Goal: Transaction & Acquisition: Purchase product/service

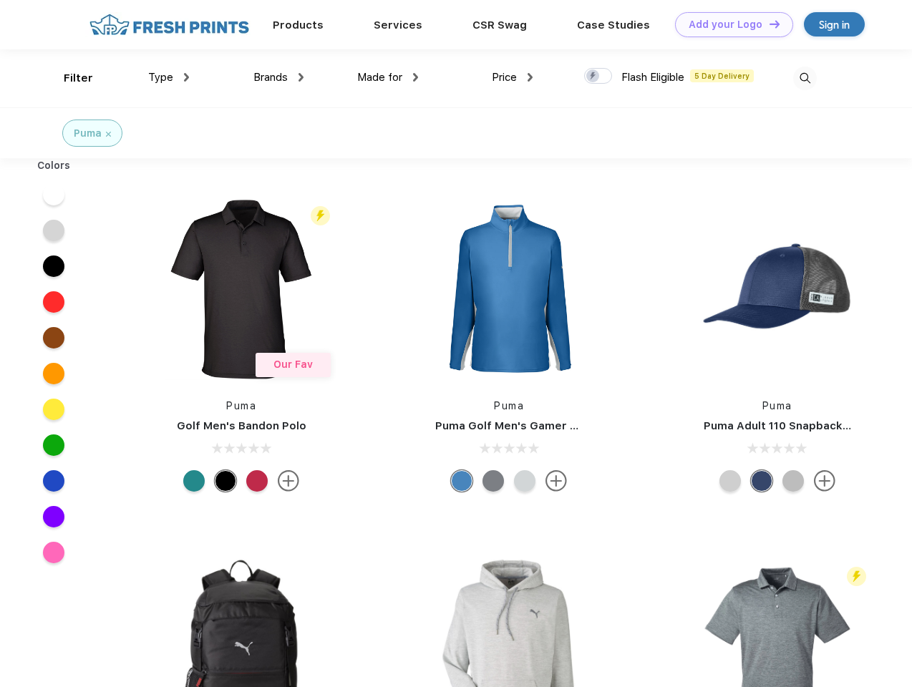
click at [729, 24] on link "Add your Logo Design Tool" at bounding box center [734, 24] width 118 height 25
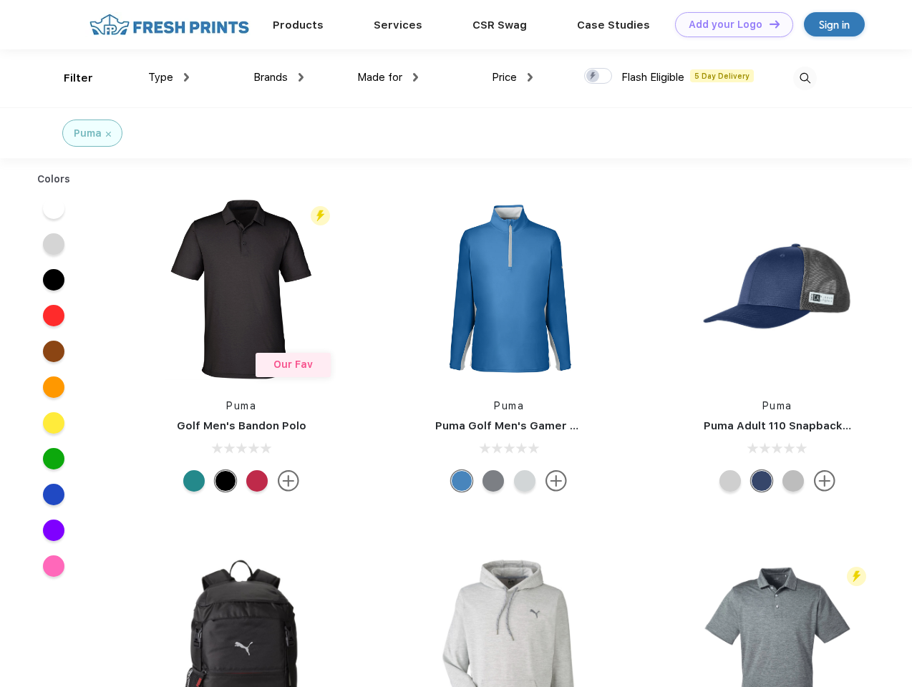
click at [0, 0] on div "Design Tool" at bounding box center [0, 0] width 0 height 0
click at [768, 24] on link "Add your Logo Design Tool" at bounding box center [734, 24] width 118 height 25
click at [69, 78] on div "Filter" at bounding box center [78, 78] width 29 height 16
click at [169, 77] on span "Type" at bounding box center [160, 77] width 25 height 13
click at [278, 77] on span "Brands" at bounding box center [270, 77] width 34 height 13
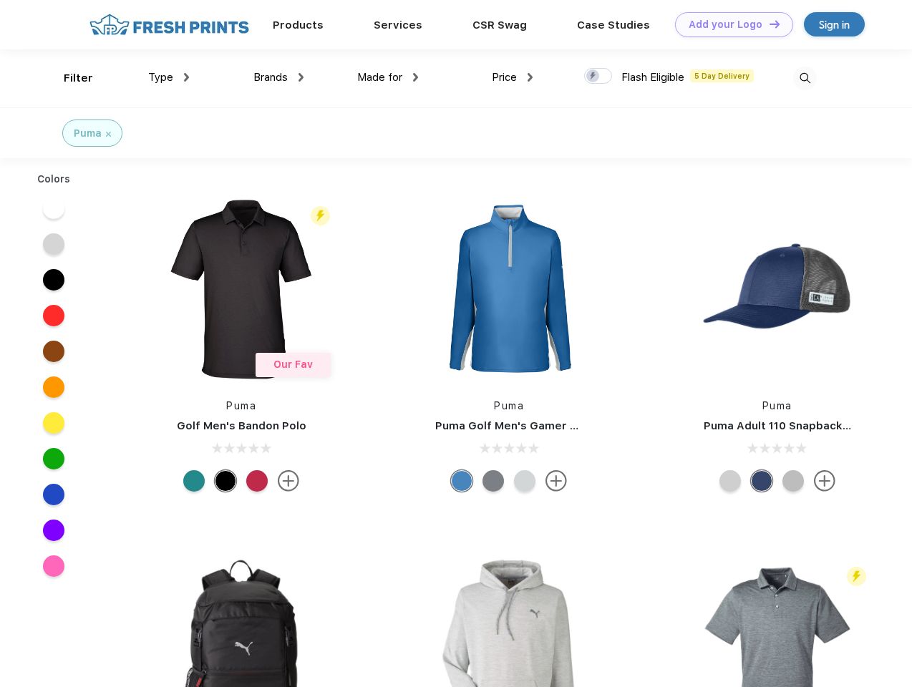
click at [388, 77] on span "Made for" at bounding box center [379, 77] width 45 height 13
click at [513, 77] on span "Price" at bounding box center [504, 77] width 25 height 13
click at [599, 77] on div at bounding box center [598, 76] width 28 height 16
click at [594, 77] on input "checkbox" at bounding box center [588, 71] width 9 height 9
click at [805, 78] on img at bounding box center [805, 79] width 24 height 24
